Goal: Task Accomplishment & Management: Use online tool/utility

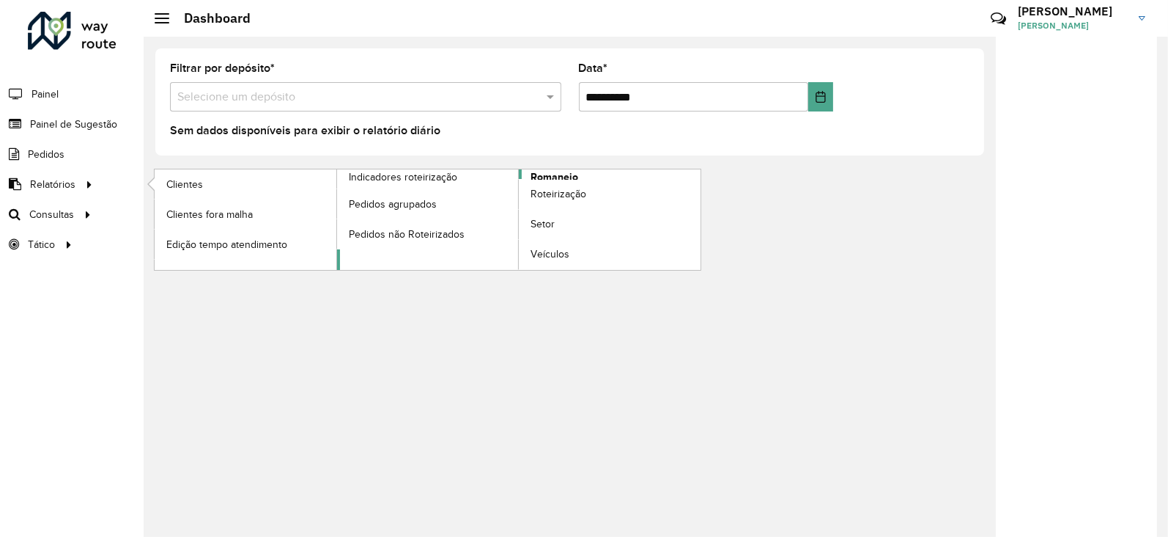
click at [562, 174] on span "Romaneio" at bounding box center [555, 176] width 48 height 15
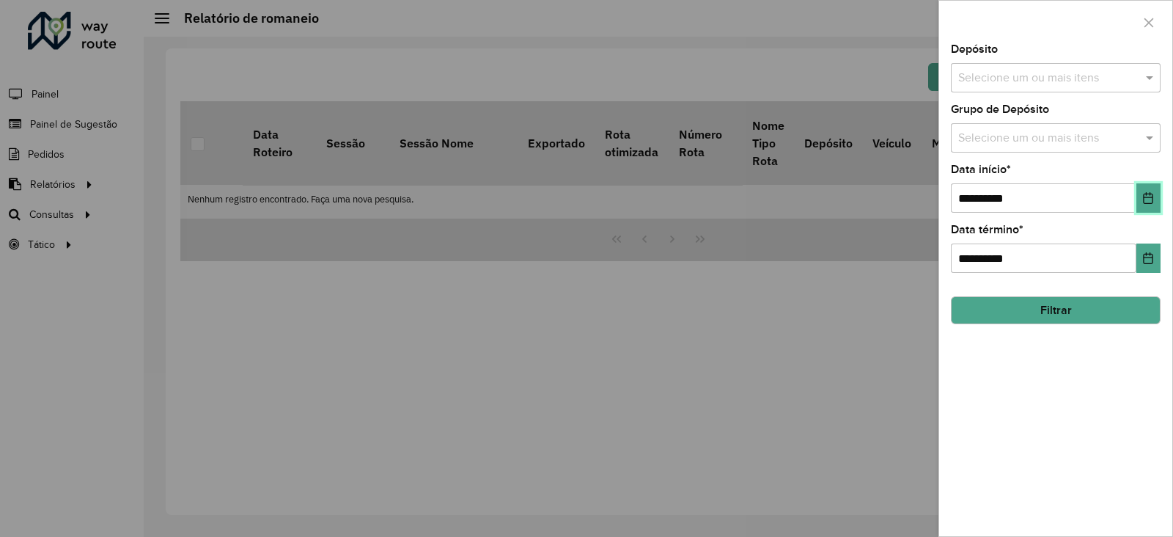
click at [1149, 205] on button "Choose Date" at bounding box center [1148, 197] width 24 height 29
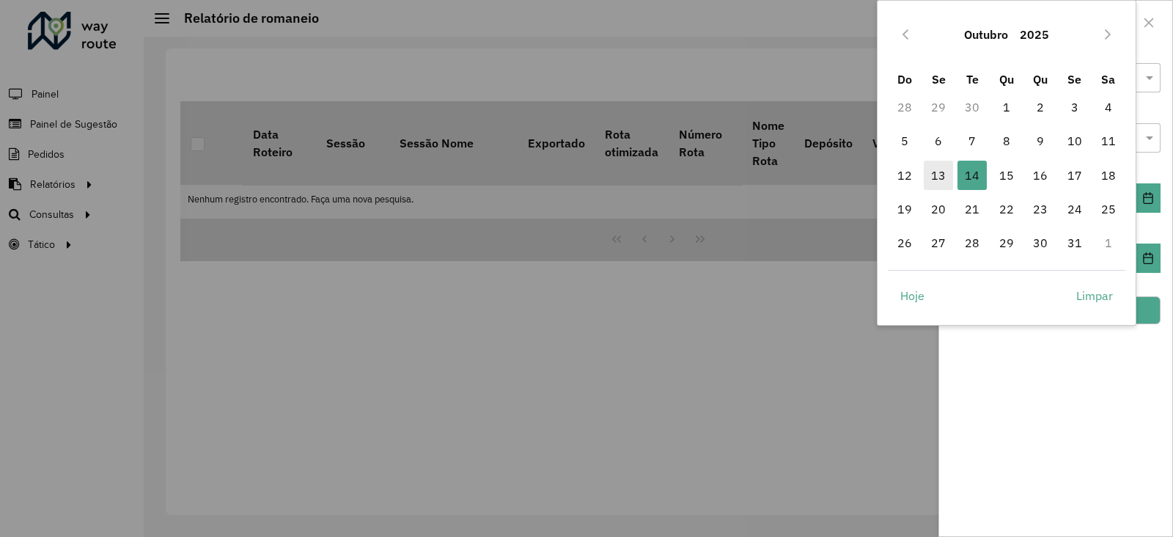
click at [932, 174] on span "13" at bounding box center [938, 175] width 29 height 29
type input "**********"
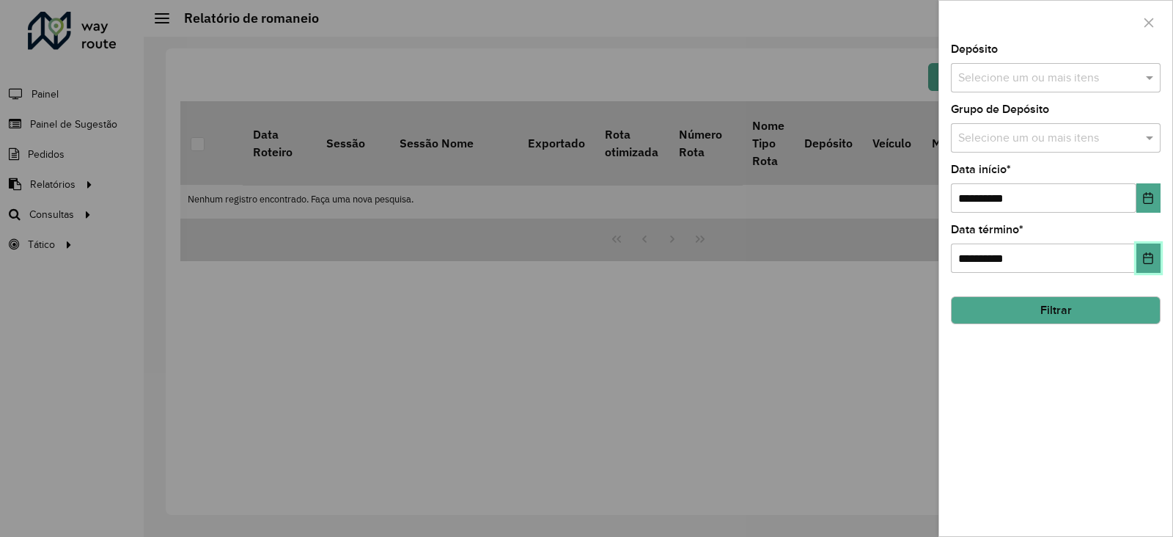
click at [1144, 265] on button "Choose Date" at bounding box center [1148, 257] width 24 height 29
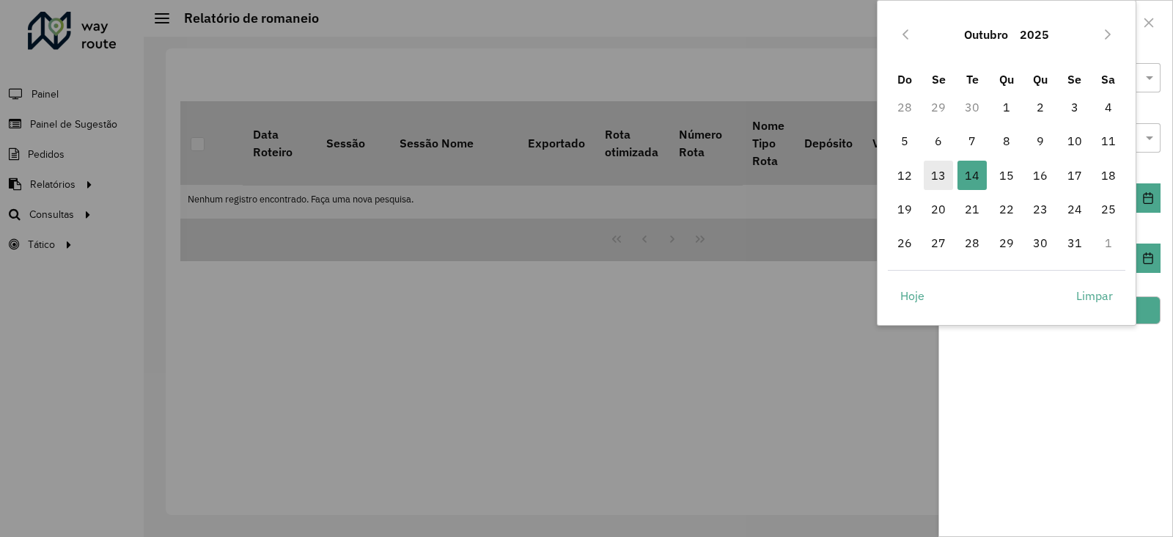
click at [935, 172] on span "13" at bounding box center [938, 175] width 29 height 29
type input "**********"
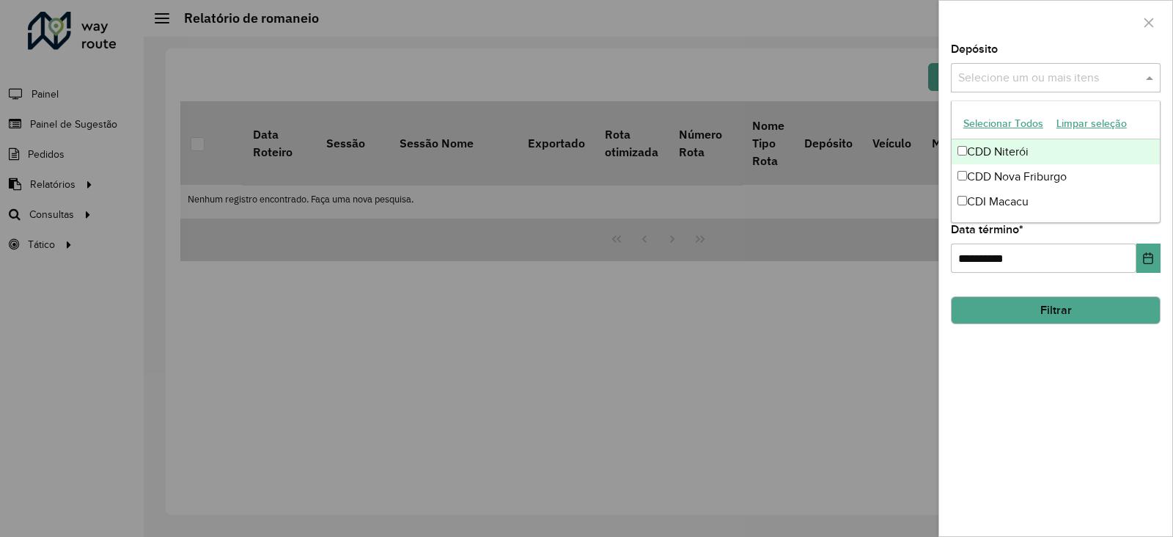
click at [987, 79] on input "text" at bounding box center [1048, 79] width 188 height 18
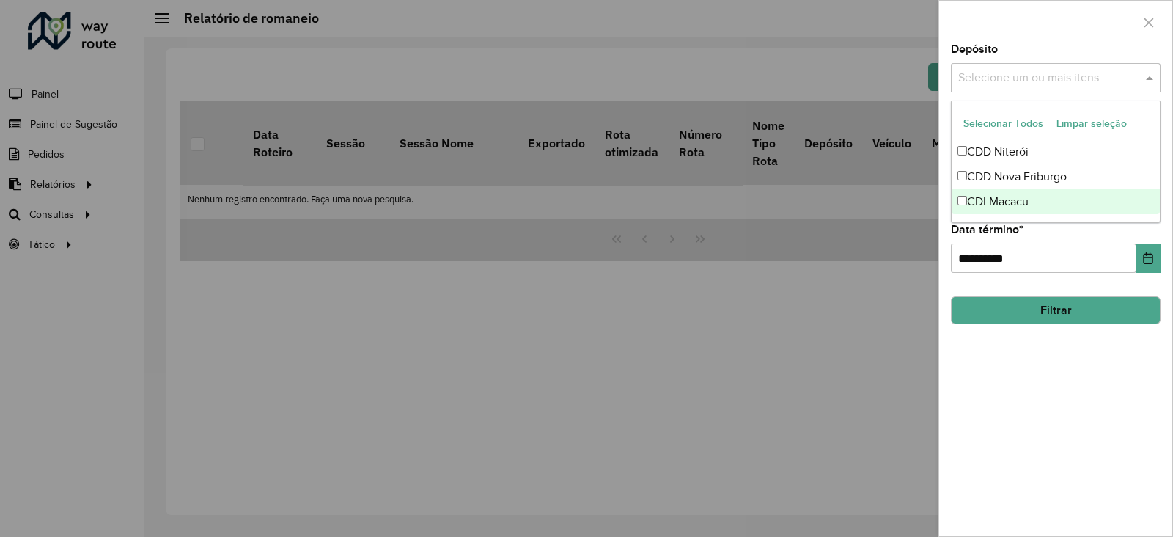
click at [997, 193] on div "CDI Macacu" at bounding box center [1055, 201] width 208 height 25
click at [1004, 308] on button "Filtrar" at bounding box center [1056, 310] width 210 height 28
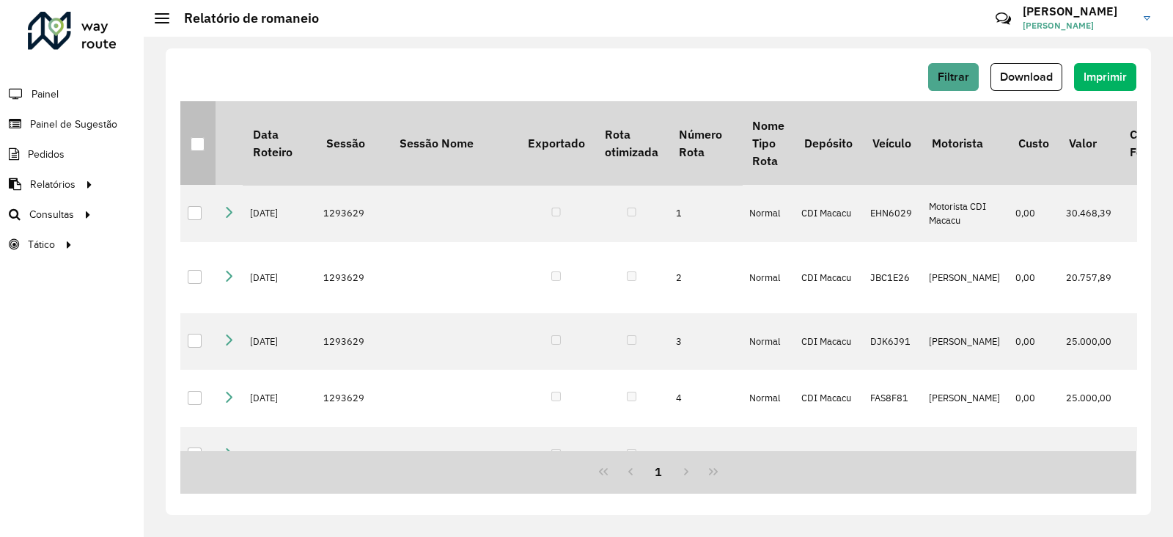
click at [197, 141] on div at bounding box center [198, 144] width 14 height 14
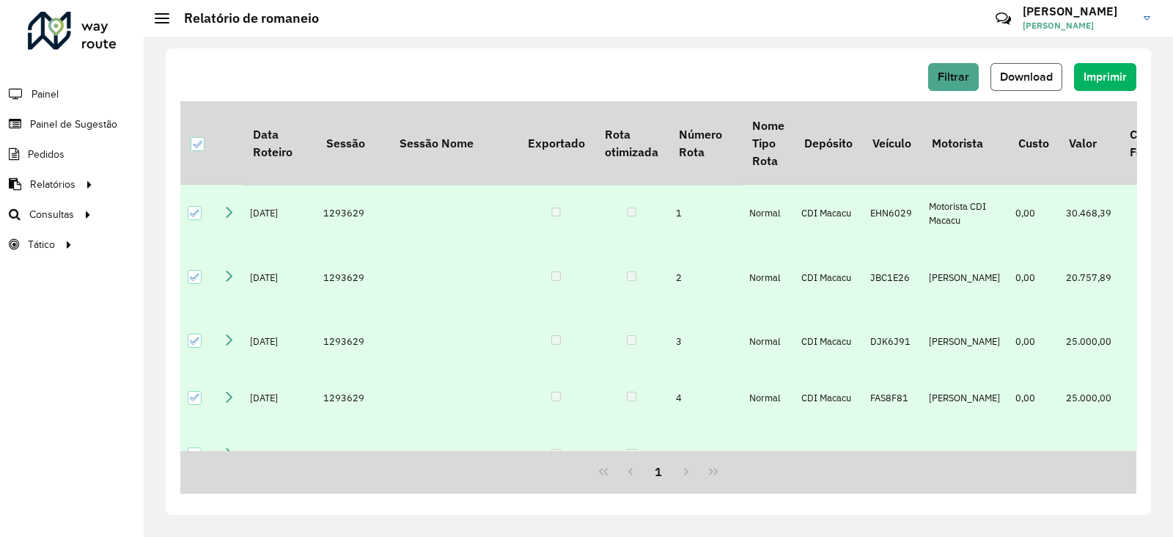
click at [1018, 78] on span "Download" at bounding box center [1026, 76] width 53 height 12
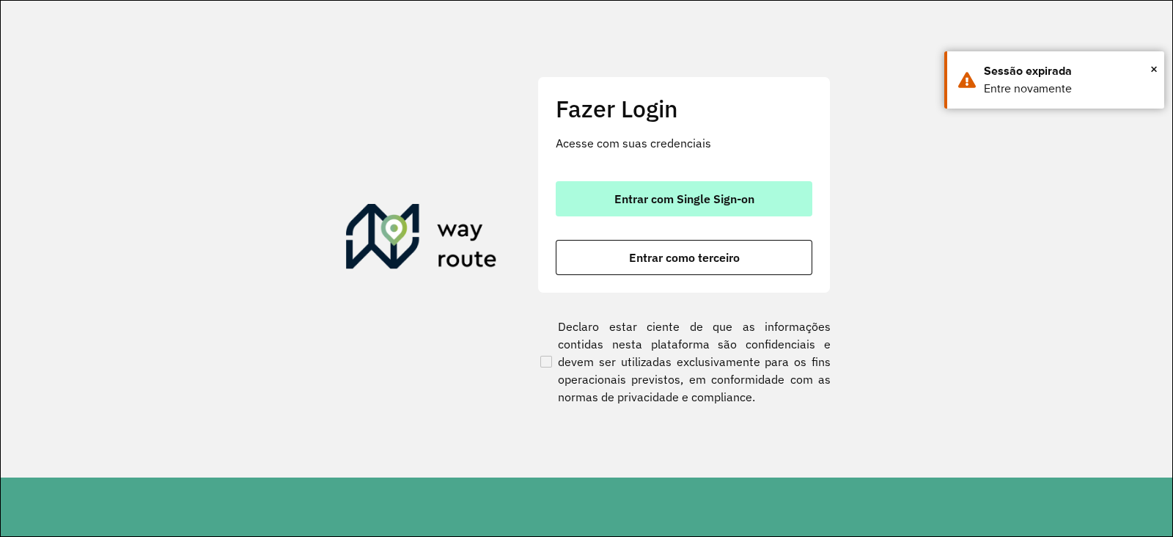
click at [598, 183] on button "Entrar com Single Sign-on" at bounding box center [684, 198] width 257 height 35
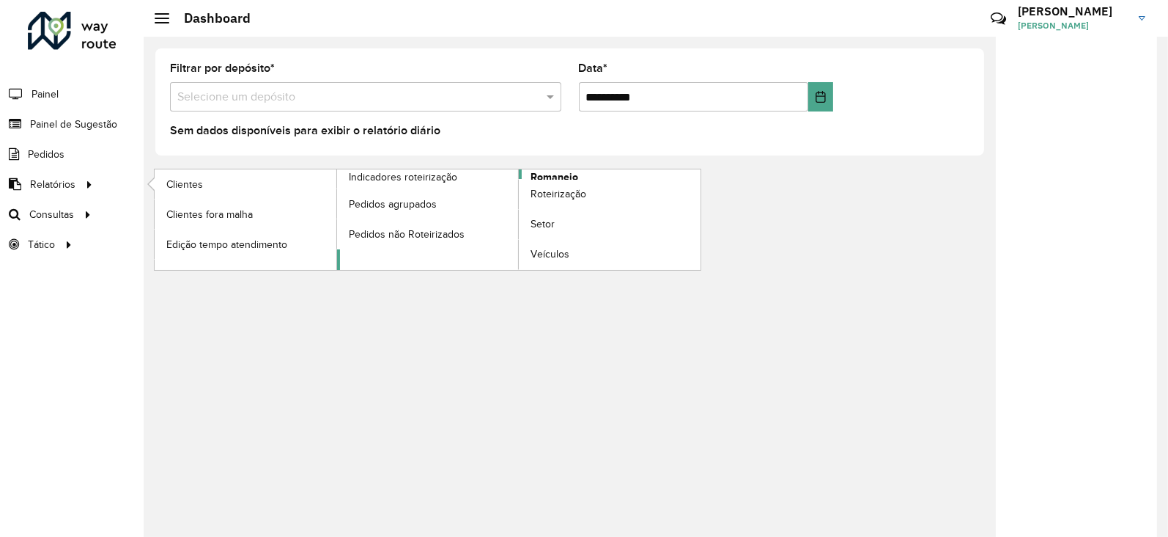
click at [544, 173] on span "Romaneio" at bounding box center [555, 176] width 48 height 15
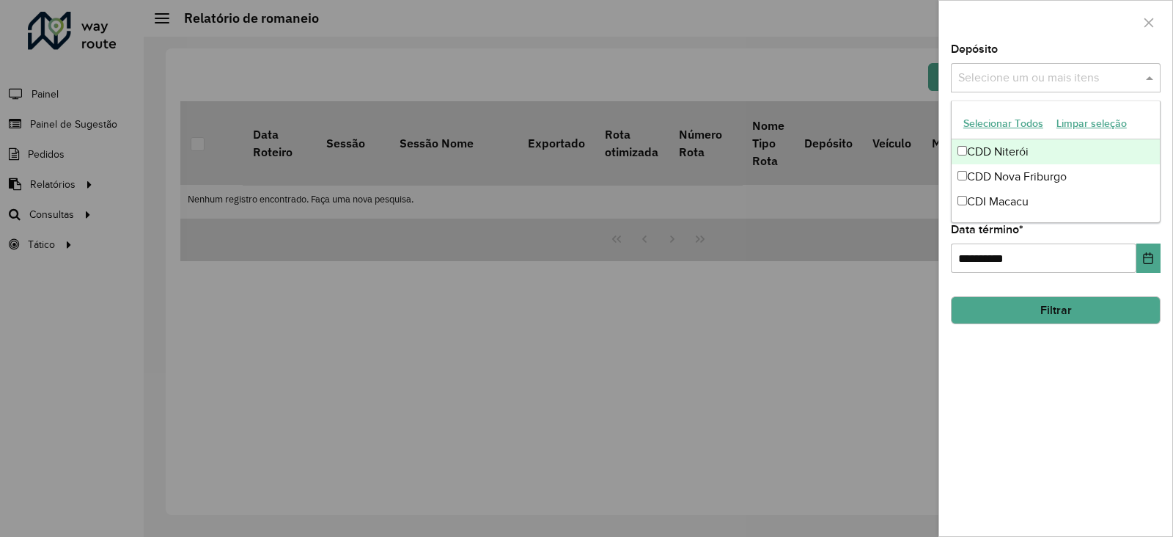
click at [1056, 73] on input "text" at bounding box center [1048, 79] width 188 height 18
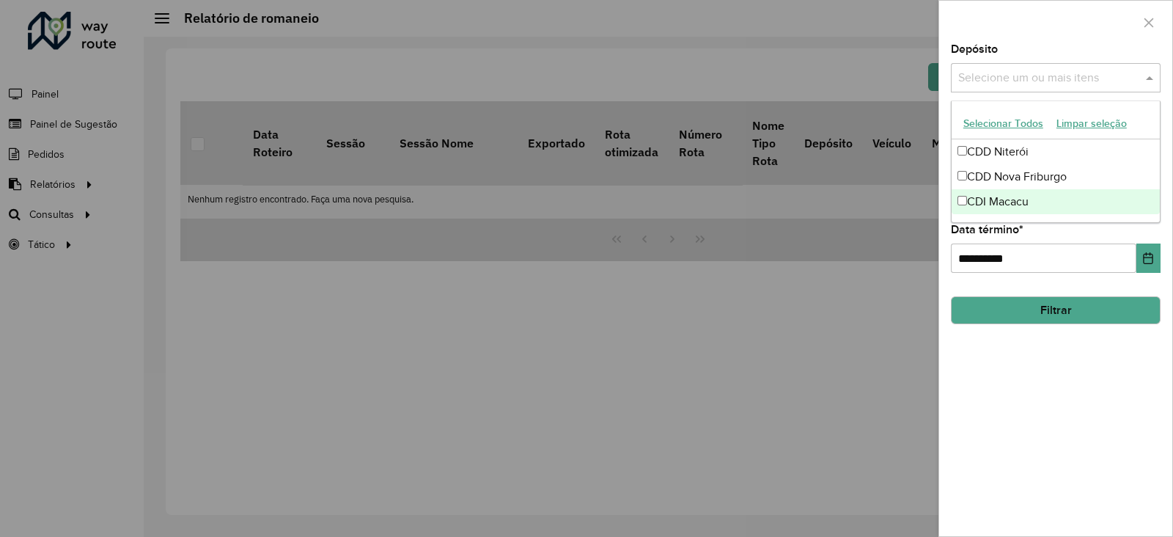
click at [983, 192] on div "CDI Macacu" at bounding box center [1055, 201] width 208 height 25
click at [995, 304] on button "Filtrar" at bounding box center [1056, 310] width 210 height 28
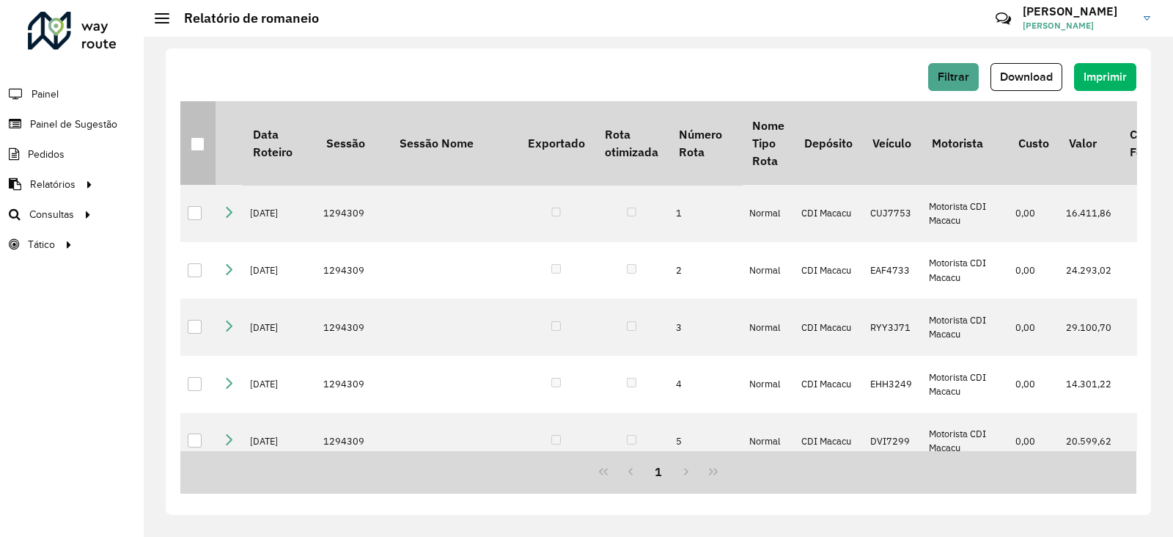
click at [199, 144] on div at bounding box center [198, 144] width 14 height 14
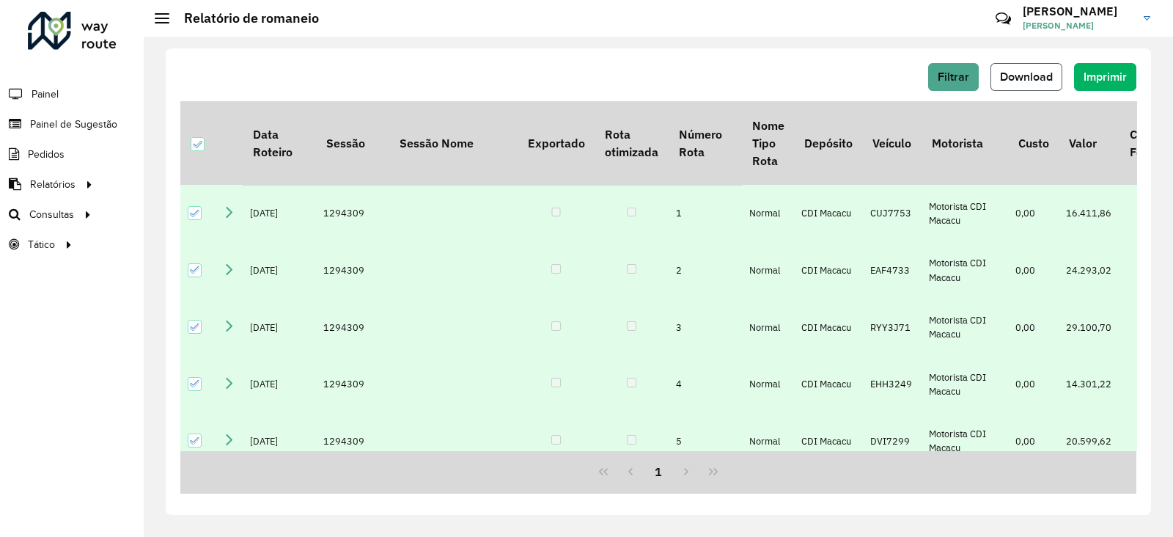
click at [1003, 72] on span "Download" at bounding box center [1026, 76] width 53 height 12
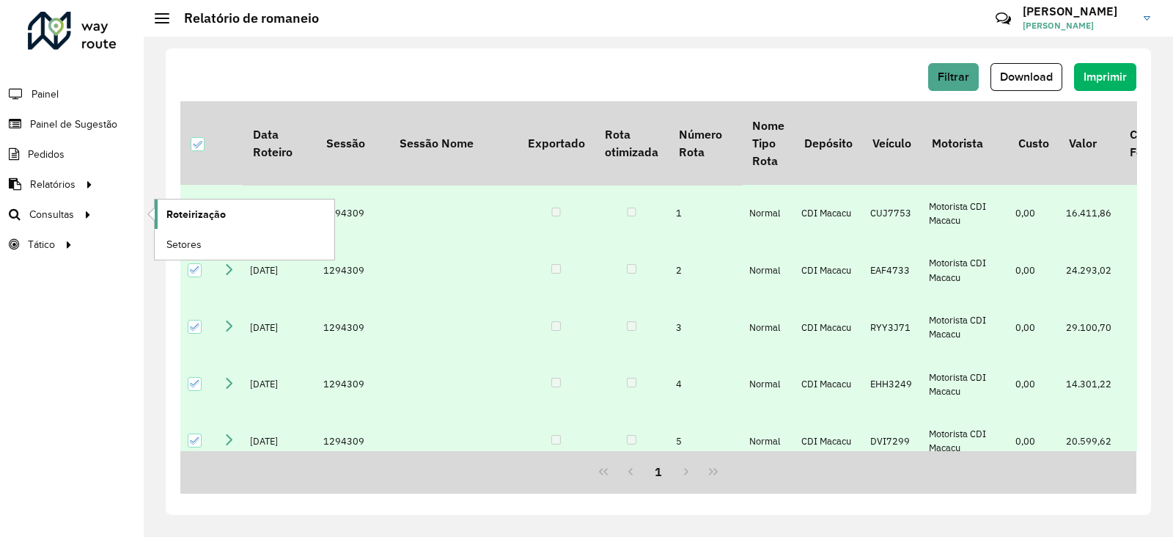
click at [200, 211] on span "Roteirização" at bounding box center [195, 214] width 59 height 15
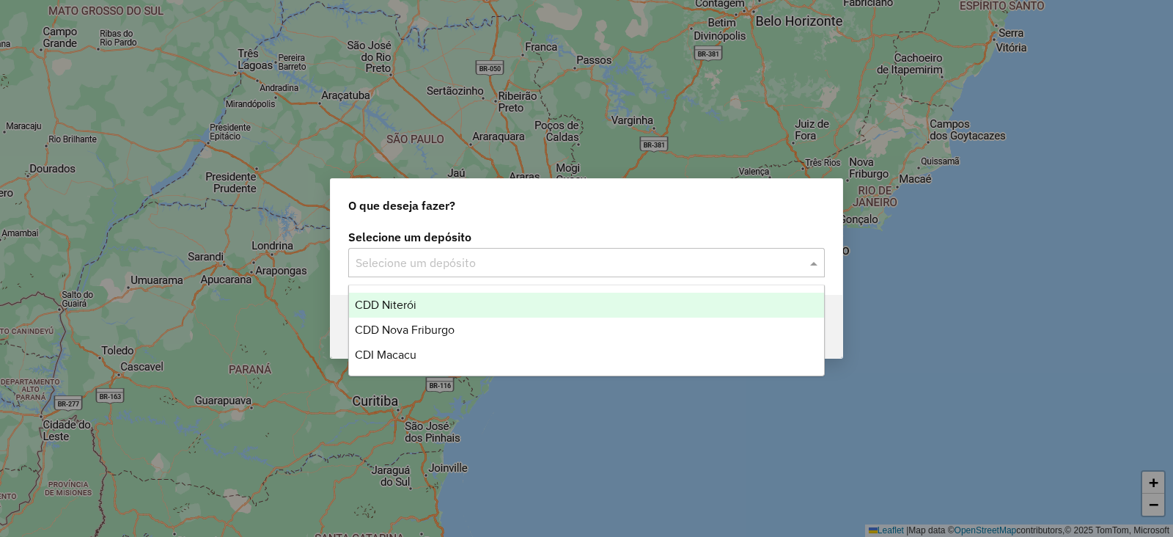
click at [431, 258] on input "text" at bounding box center [572, 263] width 432 height 18
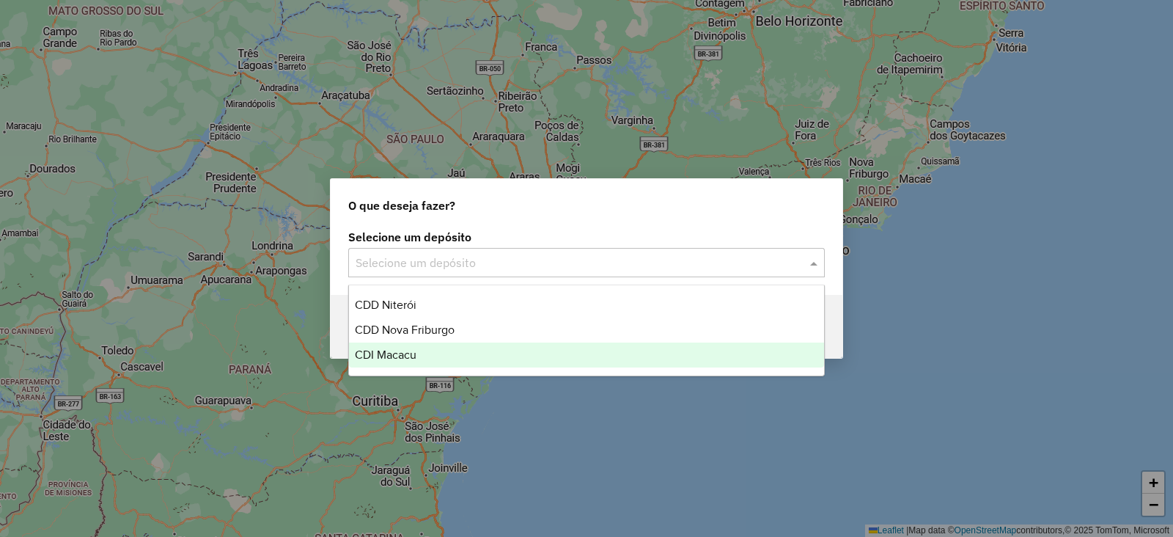
click at [379, 348] on span "CDI Macacu" at bounding box center [386, 354] width 62 height 12
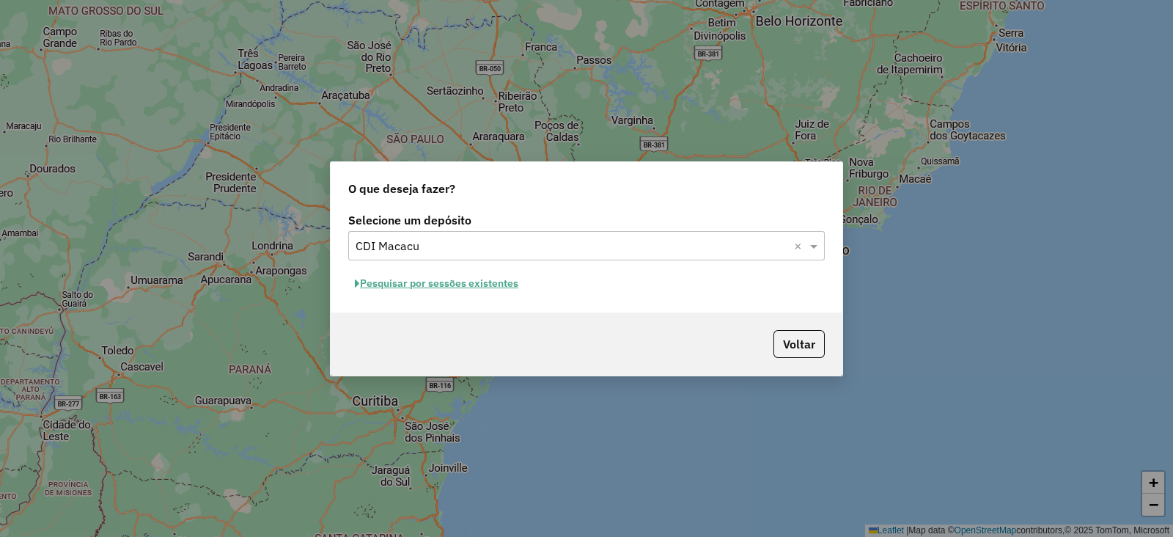
click at [418, 284] on button "Pesquisar por sessões existentes" at bounding box center [436, 283] width 177 height 23
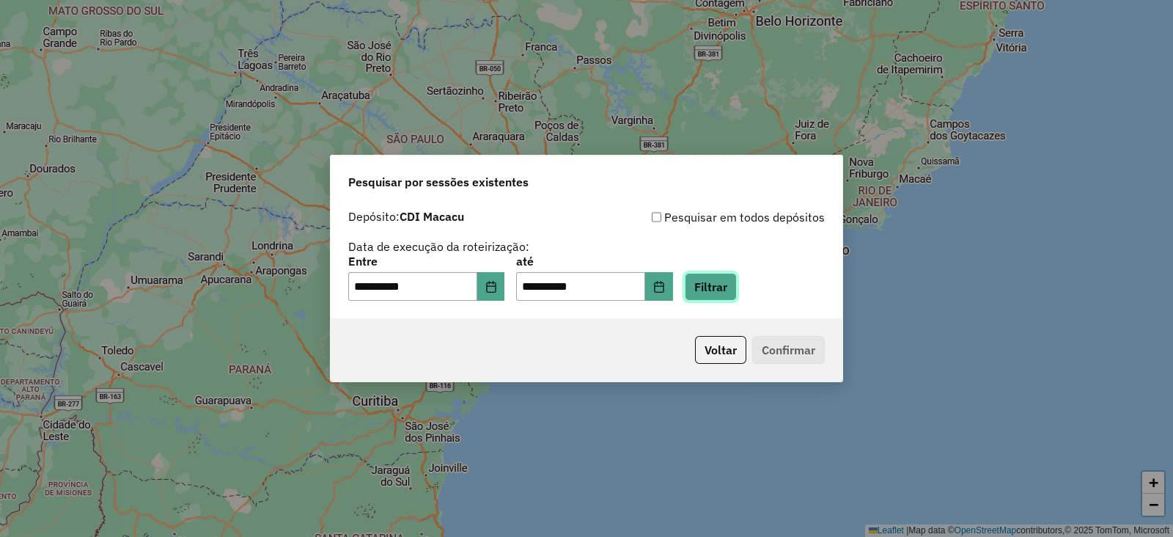
click at [737, 290] on button "Filtrar" at bounding box center [711, 287] width 52 height 28
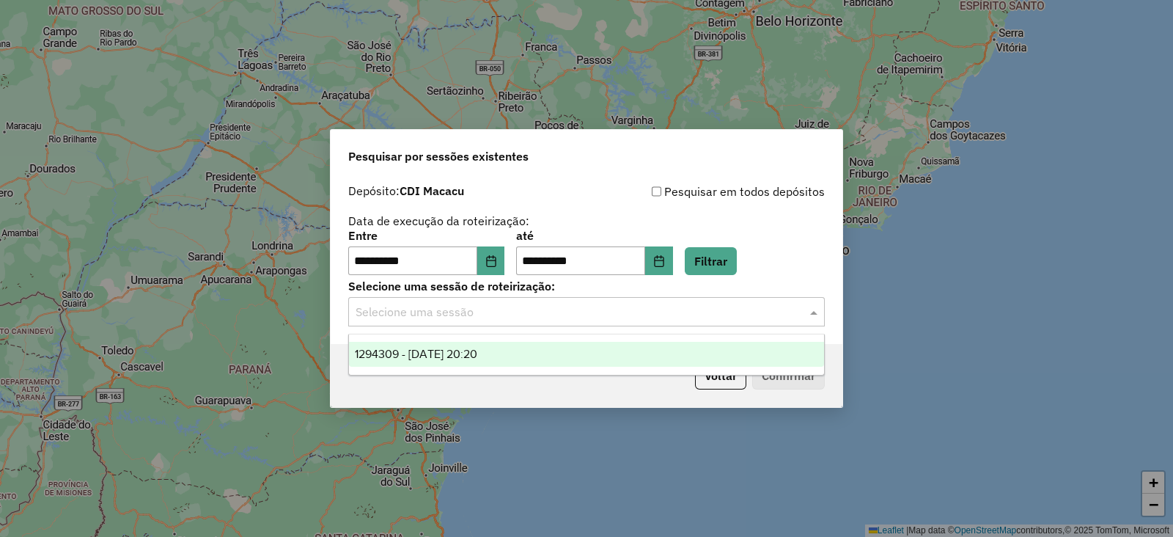
click at [568, 309] on input "text" at bounding box center [572, 312] width 432 height 18
click at [471, 350] on span "1294309 - 14/10/2025 20:20" at bounding box center [416, 353] width 122 height 12
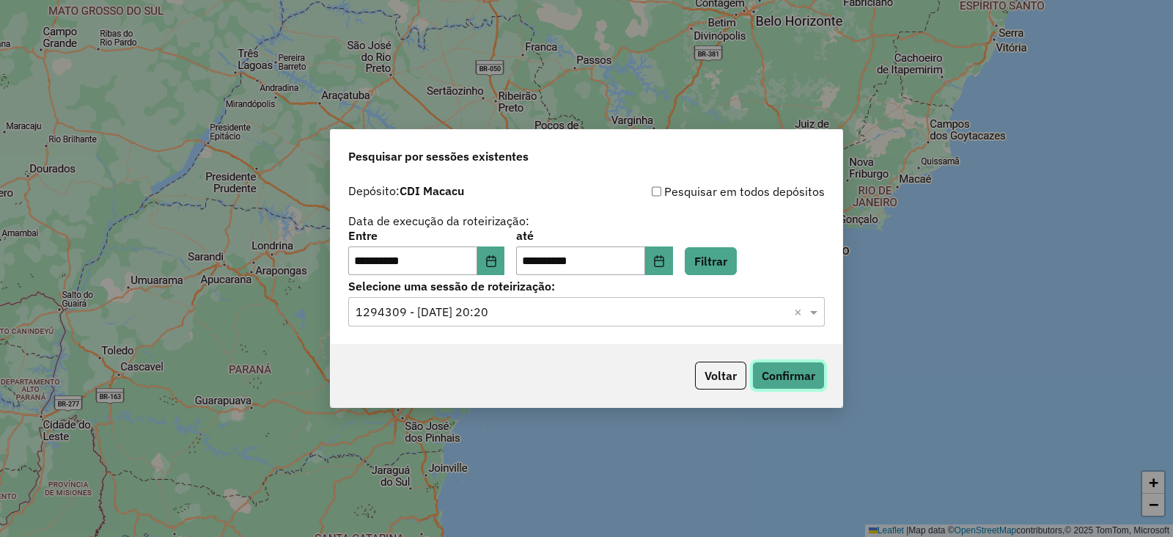
click at [789, 368] on button "Confirmar" at bounding box center [788, 375] width 73 height 28
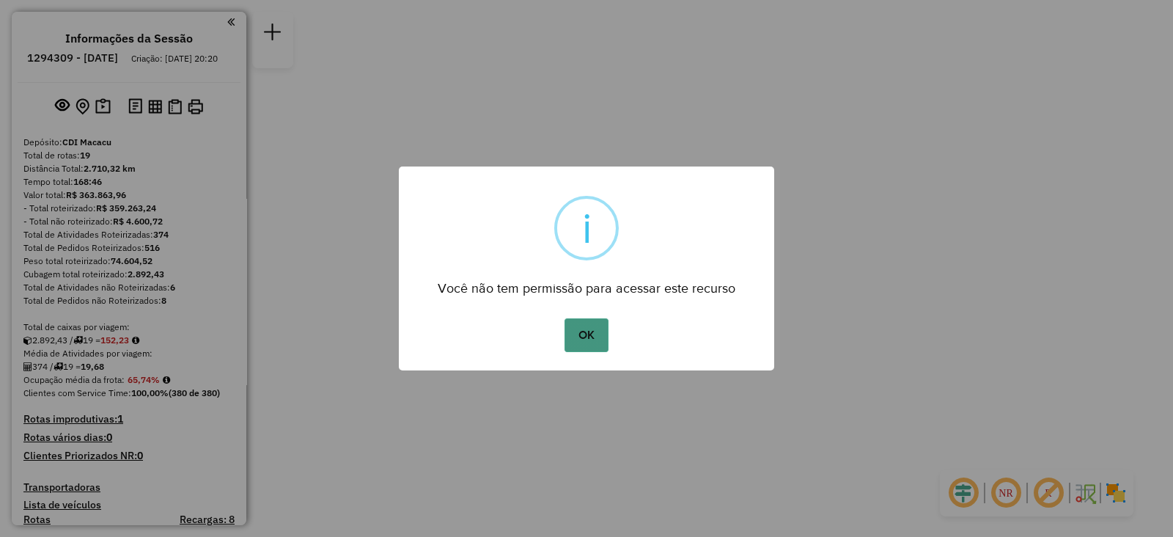
click at [587, 338] on button "OK" at bounding box center [585, 335] width 43 height 34
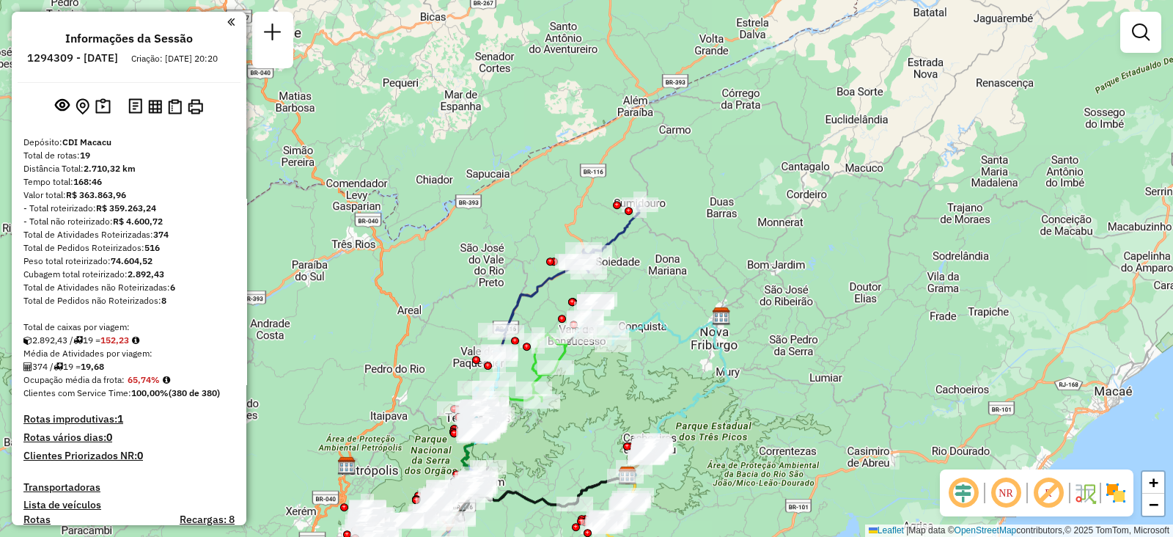
drag, startPoint x: 646, startPoint y: 176, endPoint x: 687, endPoint y: 383, distance: 210.7
click at [687, 383] on div "Janela de atendimento Grade de atendimento Capacidade Transportadoras Veículos …" at bounding box center [586, 268] width 1173 height 537
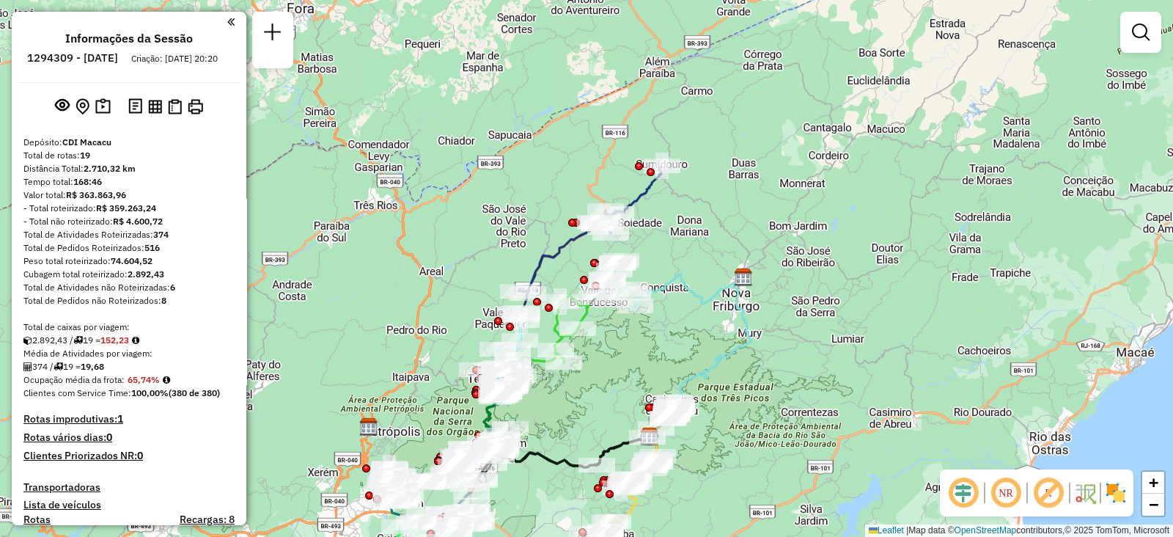
drag, startPoint x: 593, startPoint y: 394, endPoint x: 615, endPoint y: 355, distance: 45.3
click at [615, 355] on div "Janela de atendimento Grade de atendimento Capacidade Transportadoras Veículos …" at bounding box center [586, 268] width 1173 height 537
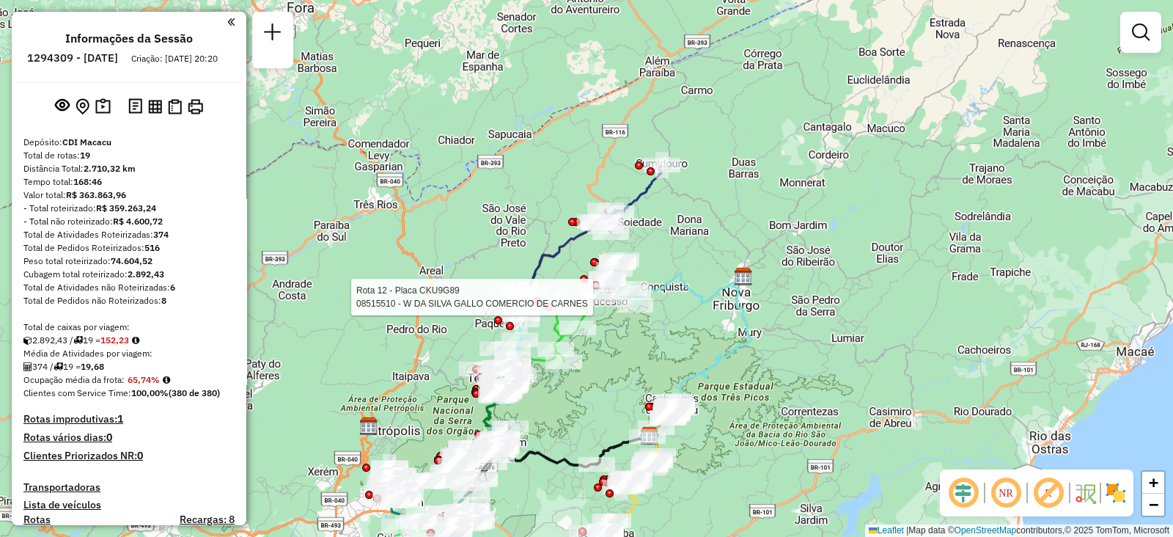
select select "**********"
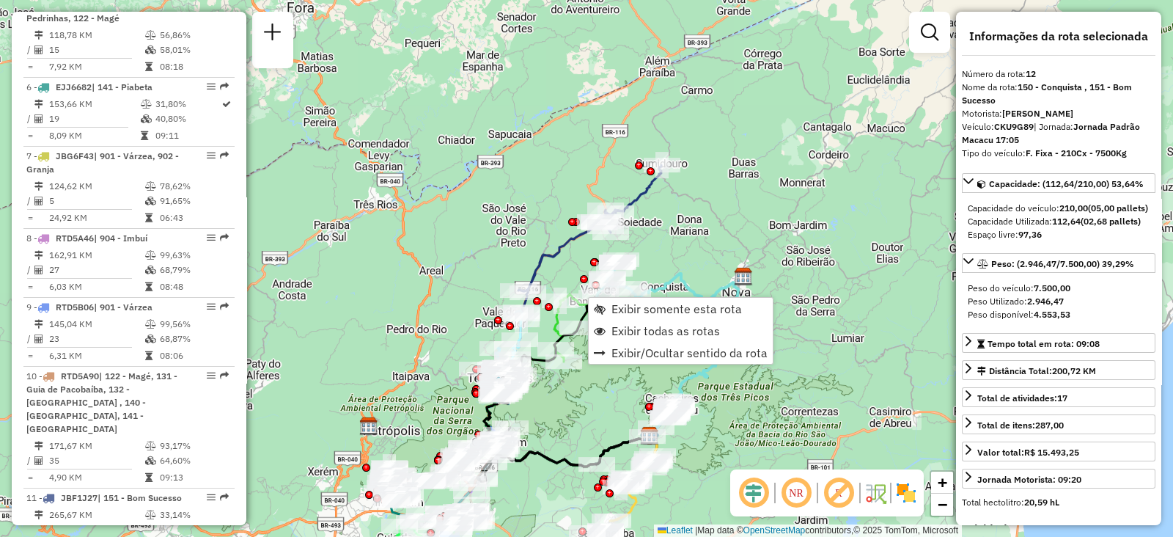
scroll to position [1435, 0]
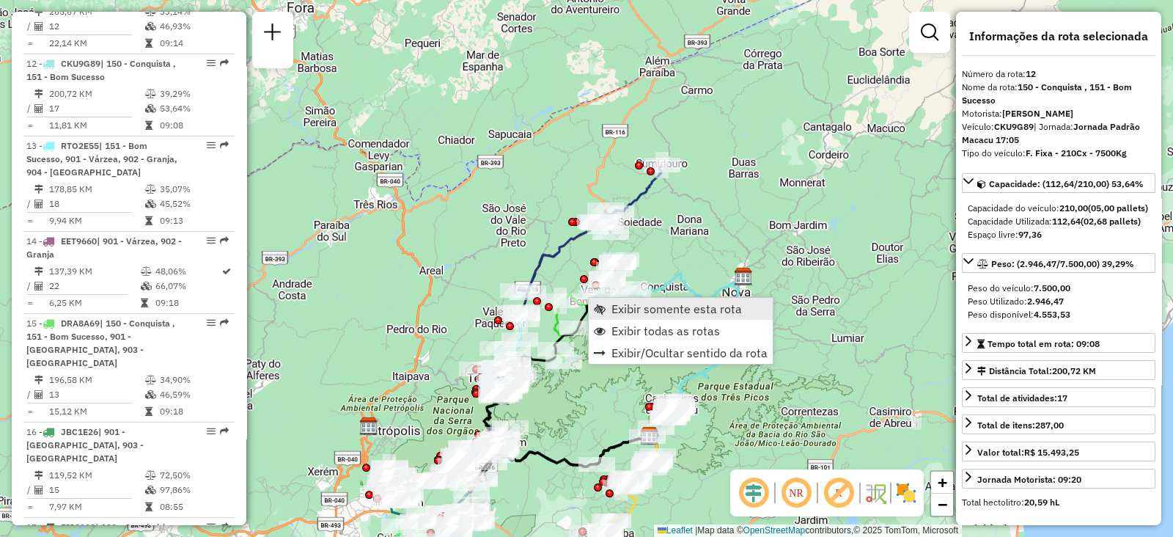
click at [616, 309] on span "Exibir somente esta rota" at bounding box center [676, 309] width 130 height 12
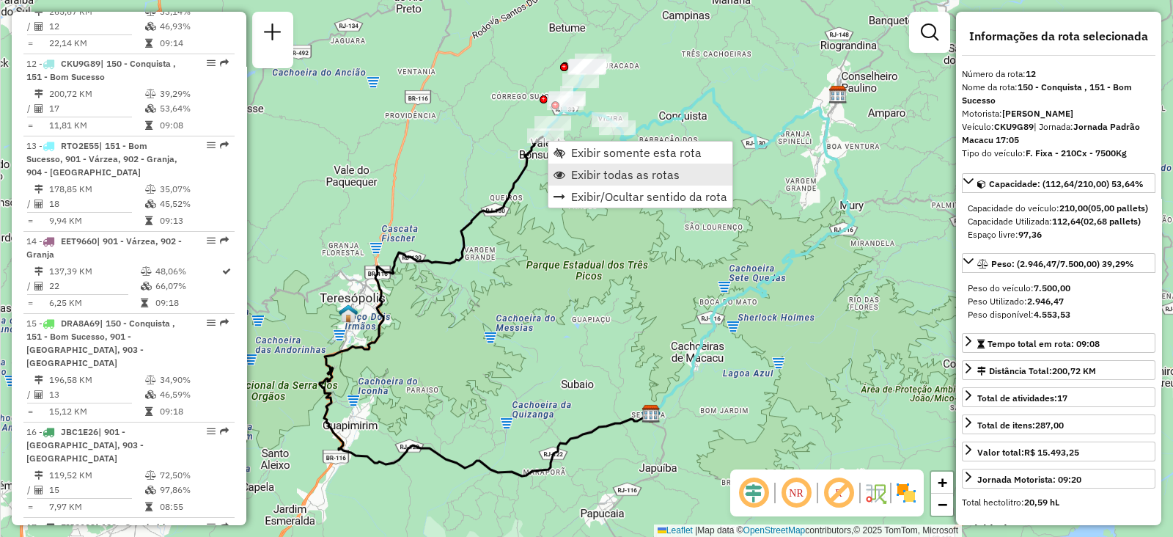
click at [565, 180] on link "Exibir todas as rotas" at bounding box center [640, 174] width 184 height 22
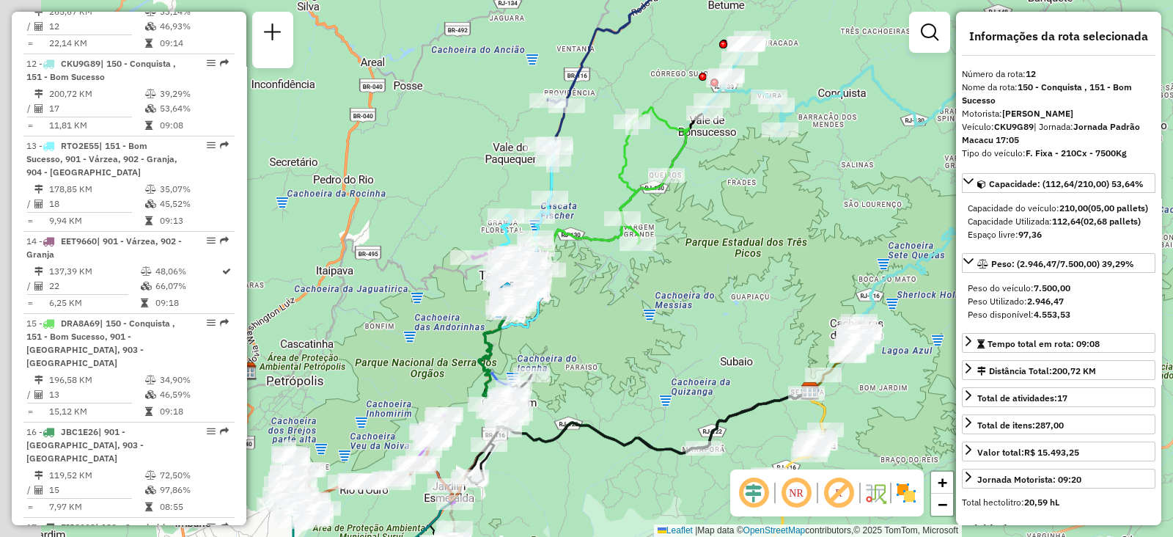
drag, startPoint x: 454, startPoint y: 293, endPoint x: 653, endPoint y: 270, distance: 200.8
click at [653, 270] on div "Janela de atendimento Grade de atendimento Capacidade Transportadoras Veículos …" at bounding box center [586, 268] width 1173 height 537
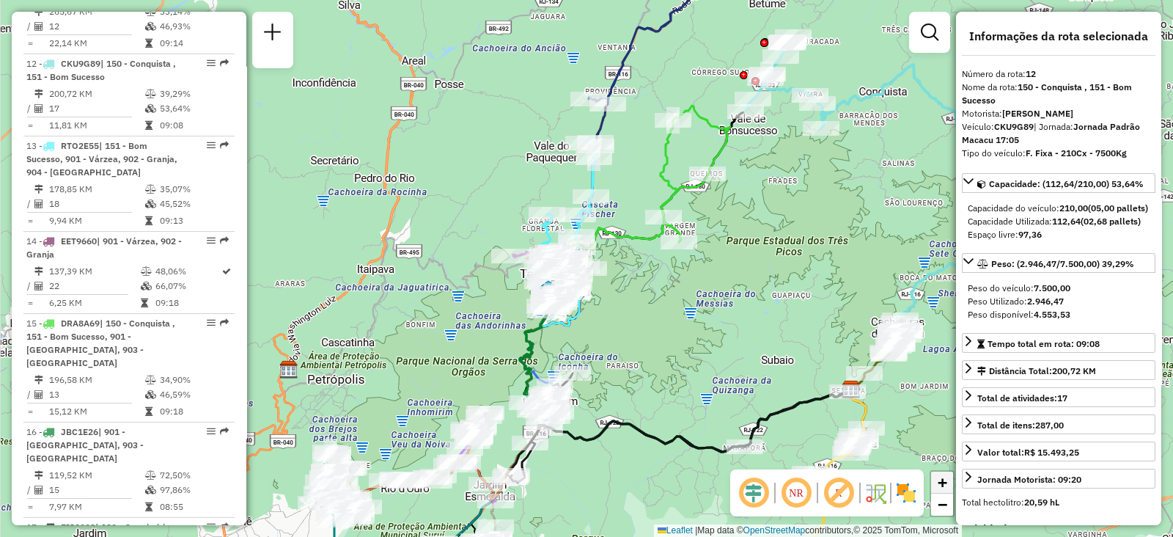
click at [935, 474] on link "+" at bounding box center [942, 482] width 22 height 22
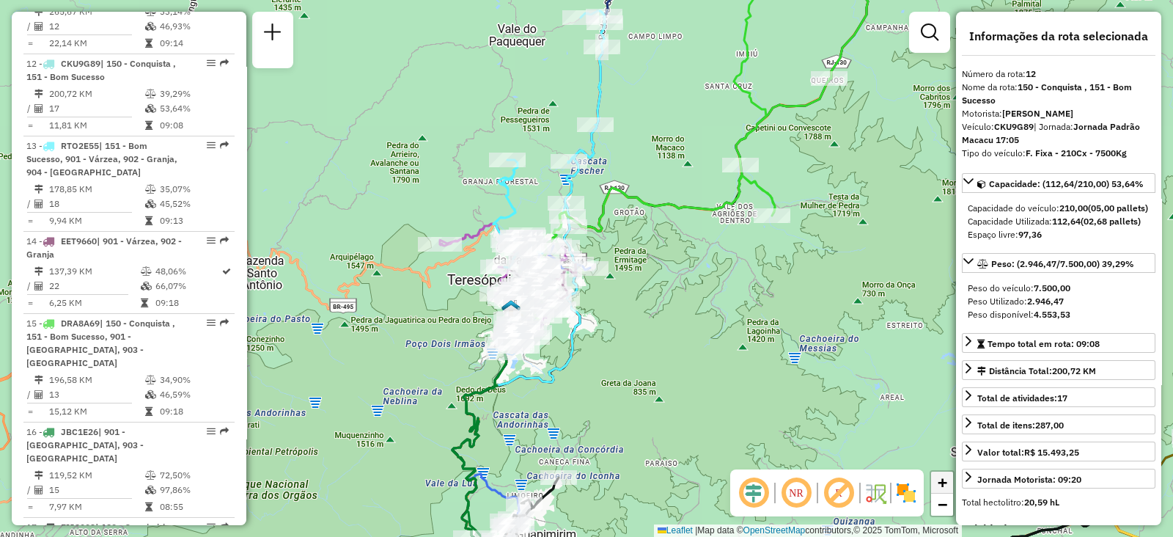
click at [942, 485] on span "+" at bounding box center [943, 482] width 10 height 18
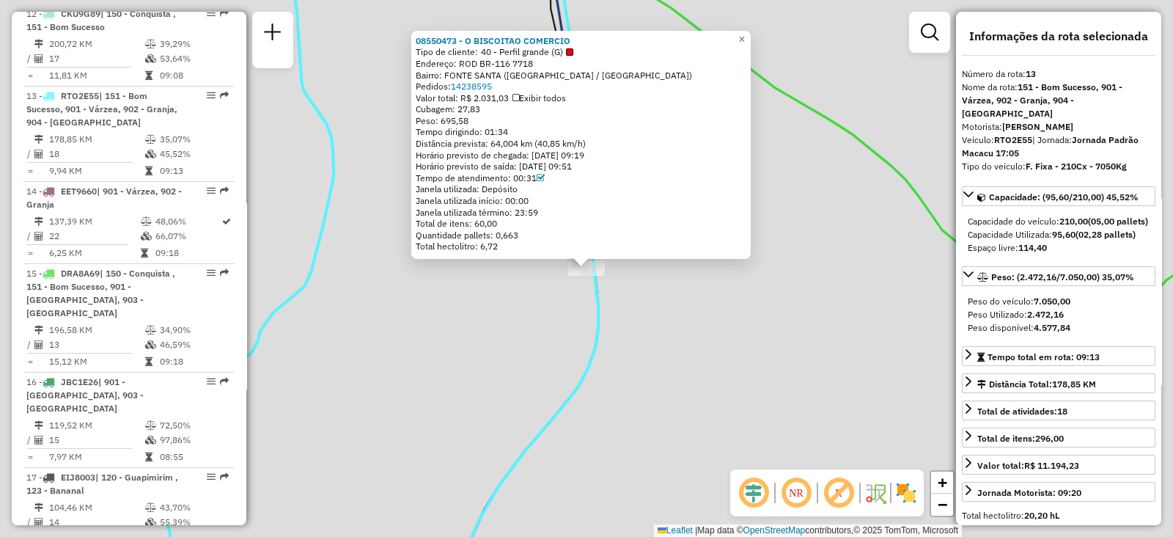
scroll to position [1517, 0]
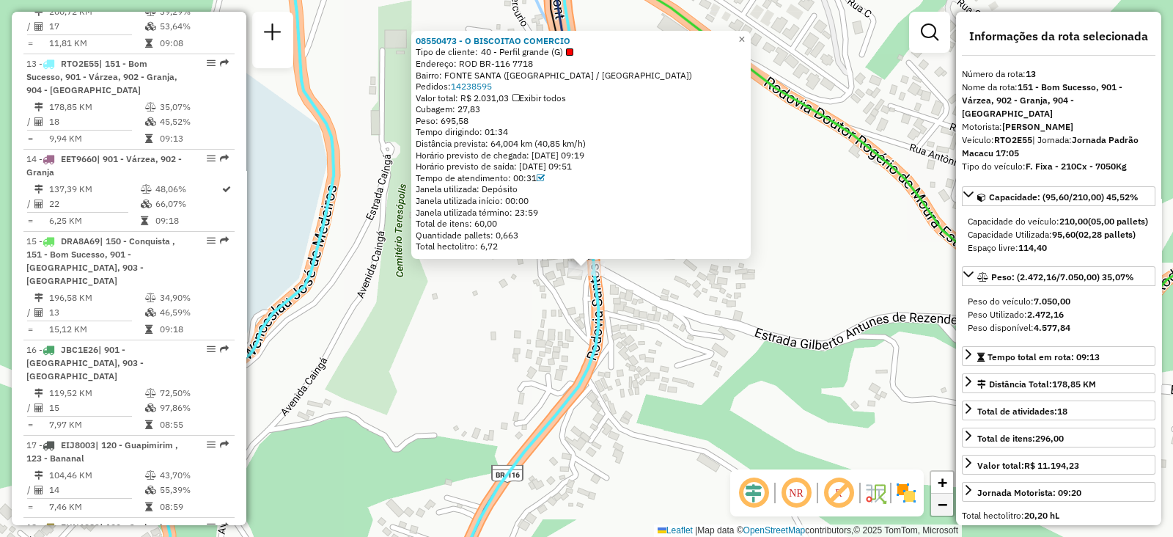
click at [949, 506] on link "−" at bounding box center [942, 504] width 22 height 22
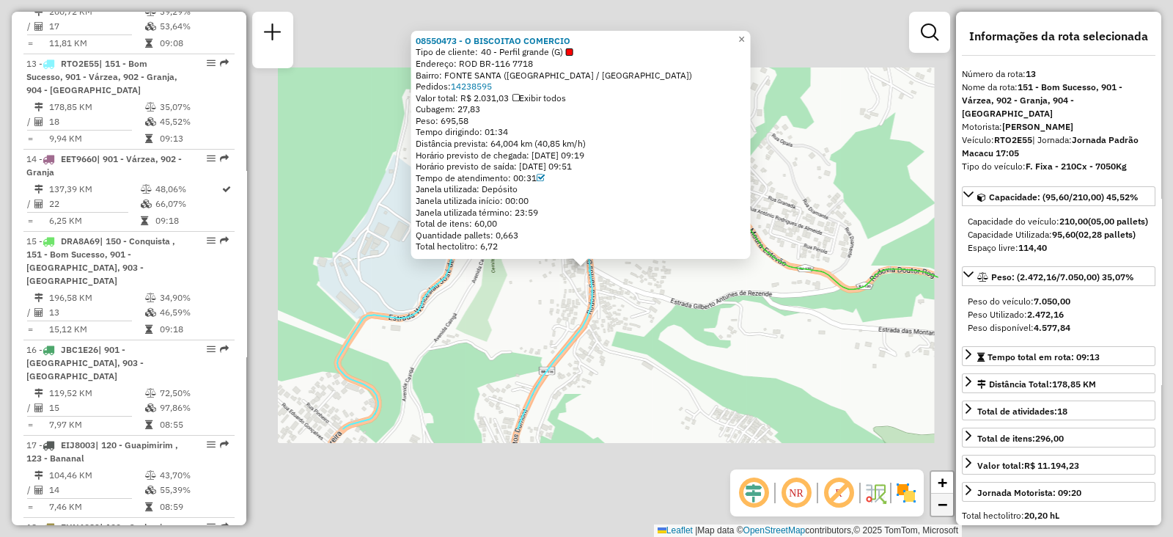
click at [949, 506] on link "−" at bounding box center [942, 504] width 22 height 22
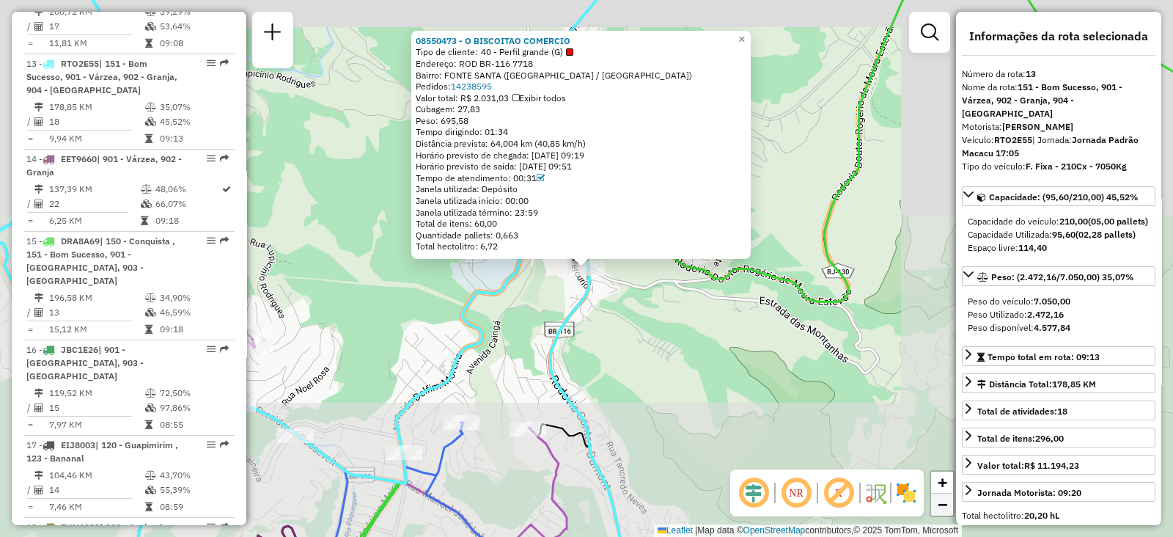
click at [949, 506] on link "−" at bounding box center [942, 504] width 22 height 22
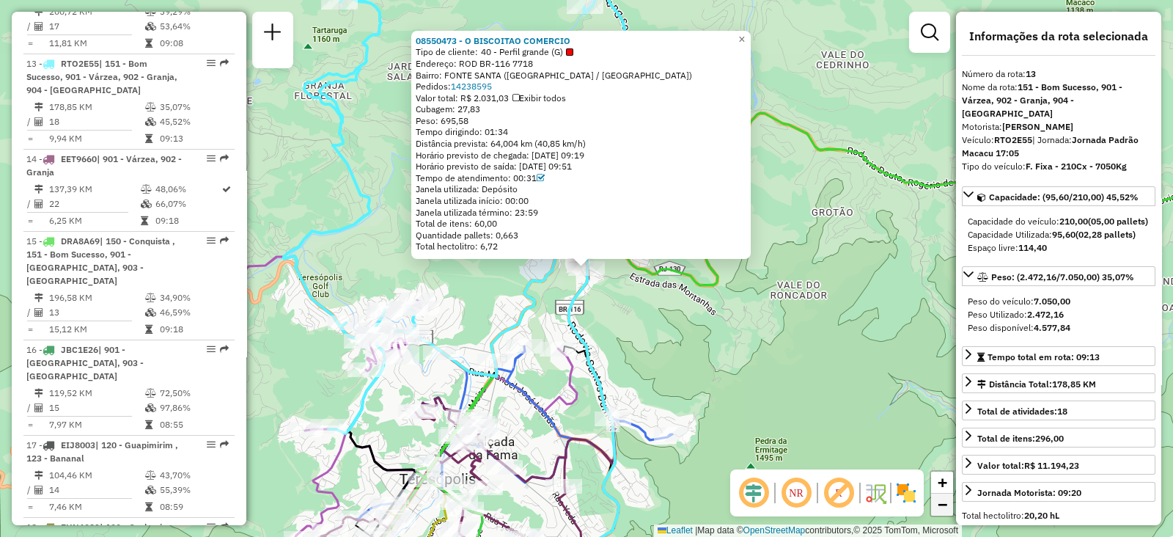
click at [949, 506] on link "−" at bounding box center [942, 504] width 22 height 22
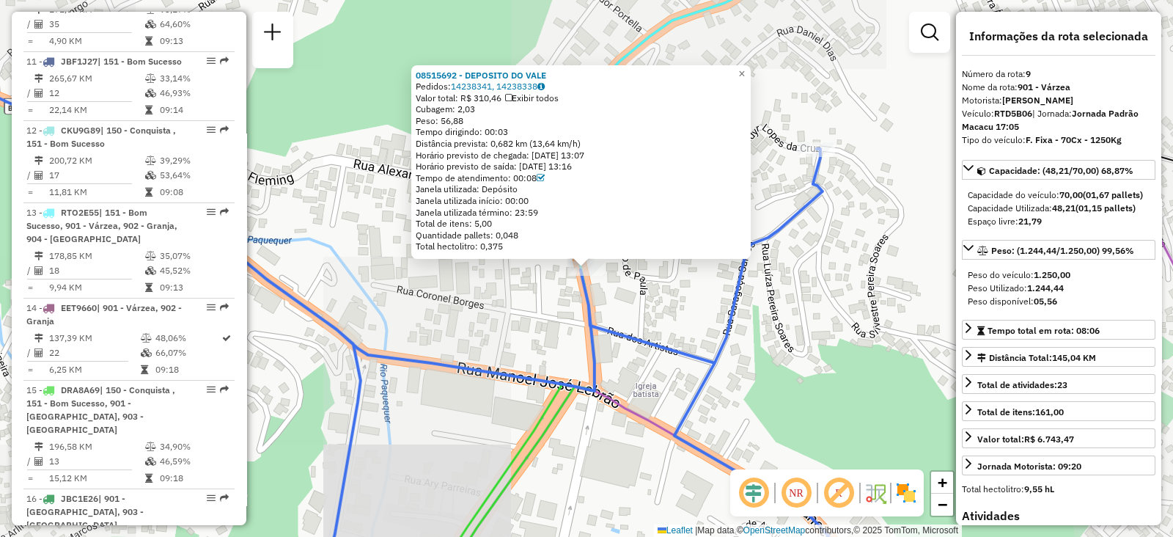
scroll to position [1190, 0]
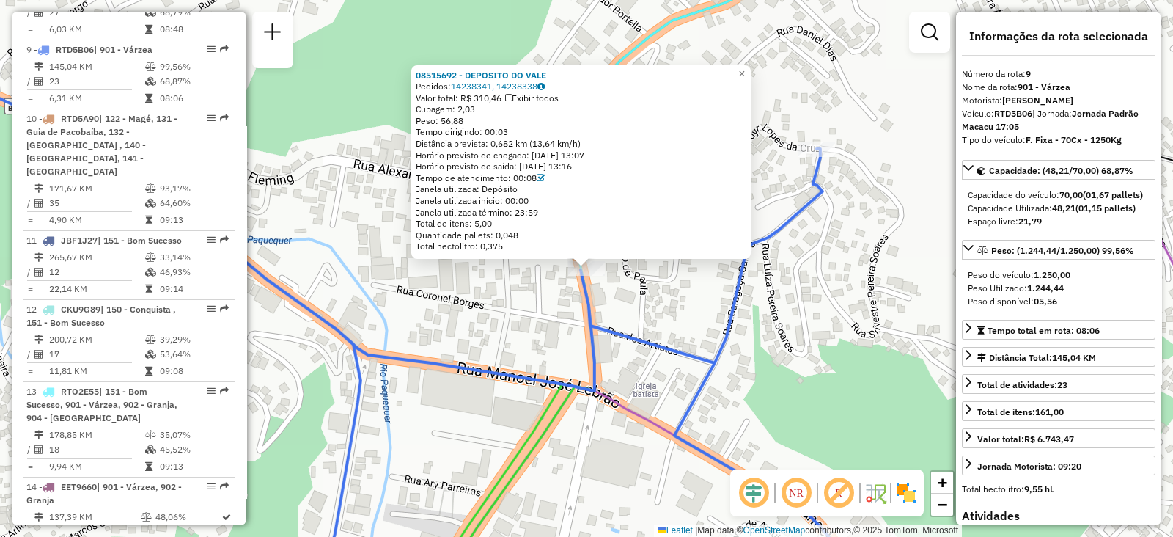
click at [1161, 40] on div "08515692 - DEPOSITO DO VALE Pedidos: 14238341, 14238338 Valor total: R$ 310,46 …" at bounding box center [586, 268] width 1173 height 537
